Goal: Find specific page/section: Find specific page/section

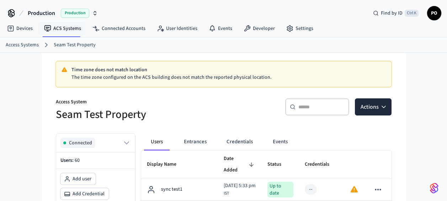
click at [68, 23] on link "ACS Systems" at bounding box center [62, 28] width 48 height 13
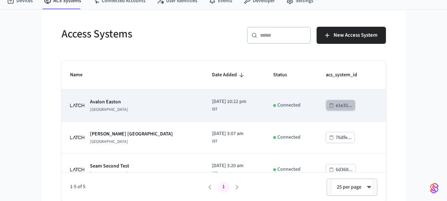
click at [335, 101] on div "e1e31..." at bounding box center [343, 105] width 17 height 9
click at [123, 110] on div "[GEOGRAPHIC_DATA]" at bounding box center [132, 105] width 125 height 14
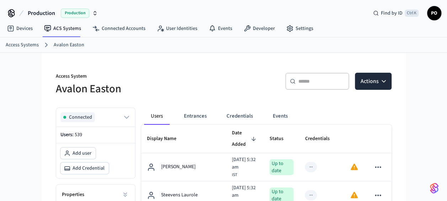
scroll to position [99, 0]
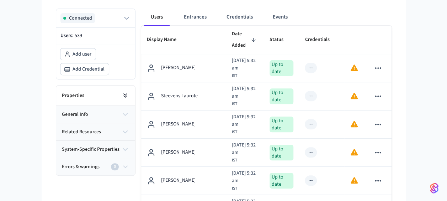
click at [126, 92] on icon at bounding box center [125, 95] width 7 height 7
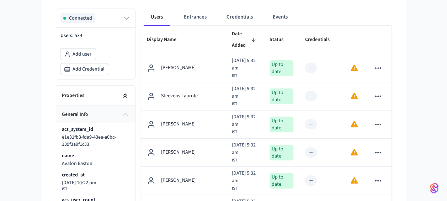
scroll to position [0, 0]
